Goal: Navigation & Orientation: Find specific page/section

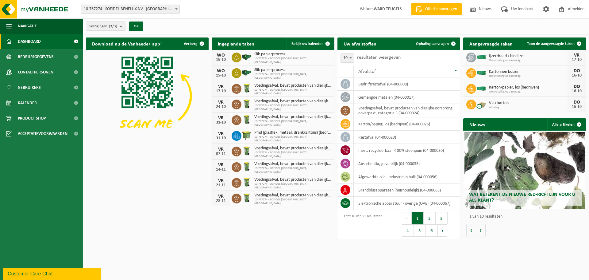
click at [175, 9] on b at bounding box center [176, 9] width 2 height 2
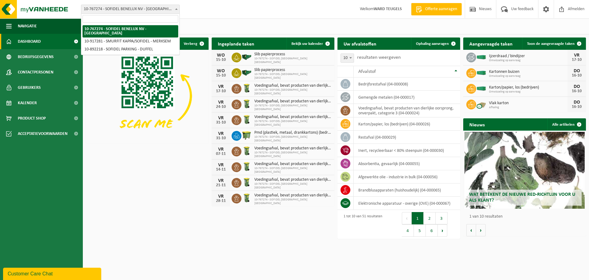
click at [175, 9] on b at bounding box center [176, 9] width 2 height 2
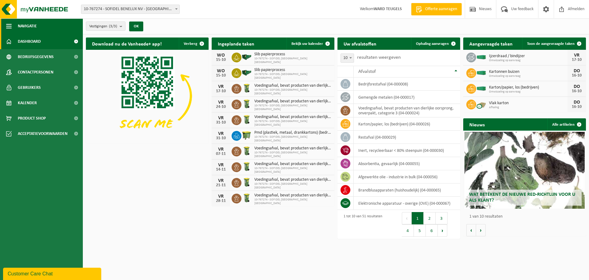
click at [8, 25] on span "button" at bounding box center [9, 25] width 6 height 15
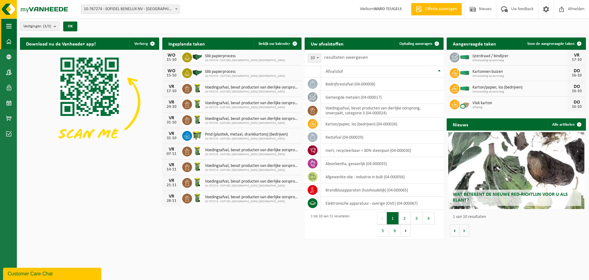
click at [8, 25] on span "button" at bounding box center [9, 25] width 6 height 15
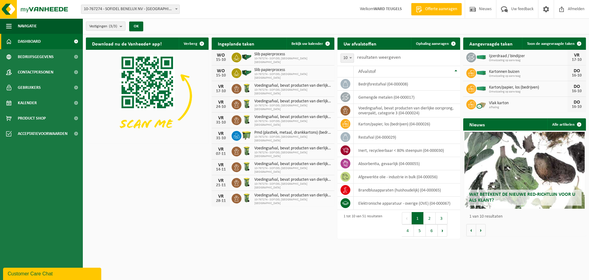
click at [77, 41] on span at bounding box center [76, 41] width 14 height 15
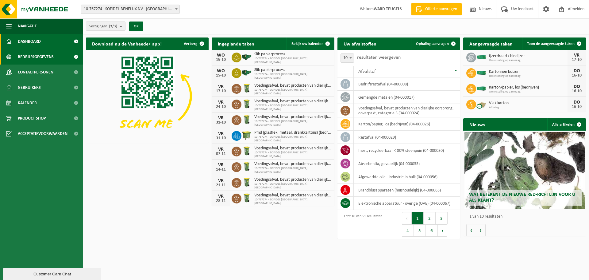
click at [34, 55] on span "Bedrijfsgegevens" at bounding box center [36, 56] width 36 height 15
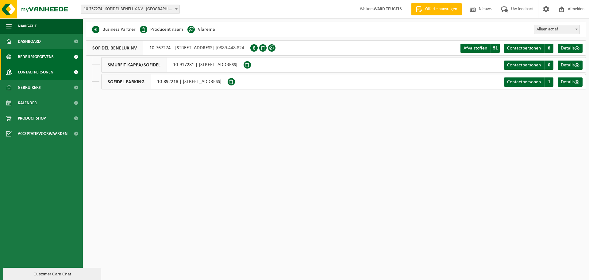
click at [34, 73] on span "Contactpersonen" at bounding box center [36, 71] width 36 height 15
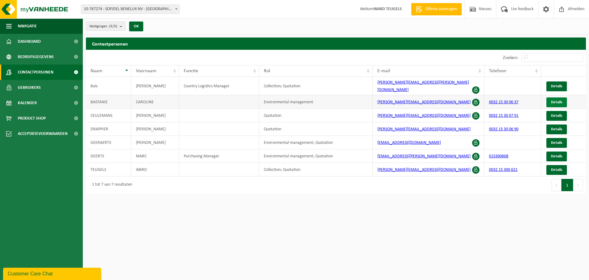
click at [557, 100] on span "Details" at bounding box center [556, 102] width 11 height 4
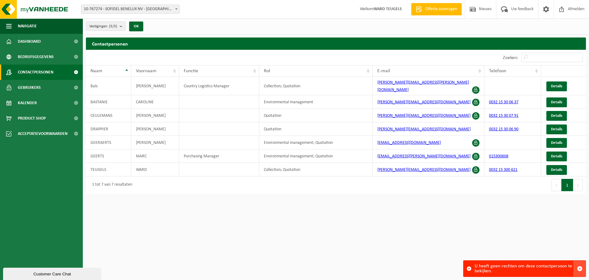
click at [582, 267] on span "button" at bounding box center [580, 269] width 6 height 6
